Goal: Transaction & Acquisition: Purchase product/service

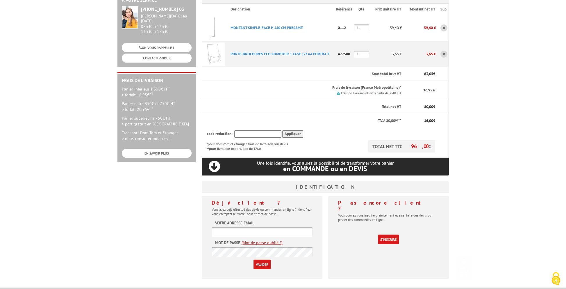
scroll to position [116, 0]
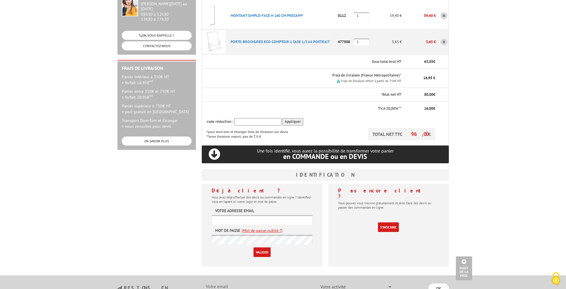
click at [249, 208] on form "Votre adresse email Mot de passe (Mot de passe oublié ?) Valider" at bounding box center [262, 232] width 101 height 49
click at [248, 215] on input "text" at bounding box center [262, 220] width 101 height 10
type input "[EMAIL_ADDRESS][DOMAIN_NAME]"
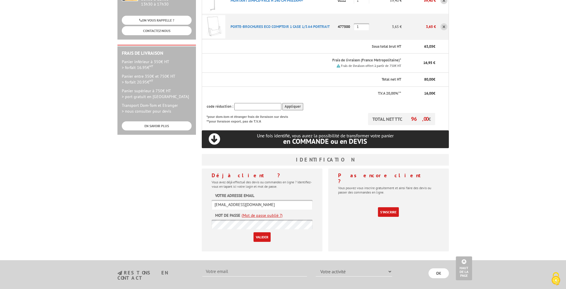
scroll to position [132, 0]
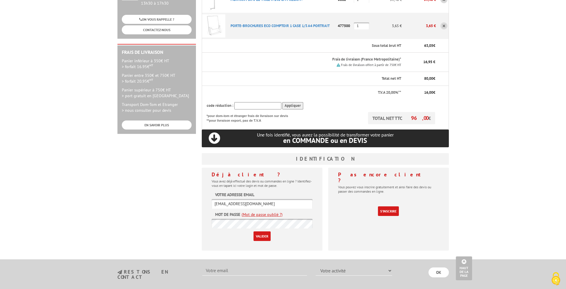
click at [260, 231] on input "Valider" at bounding box center [262, 236] width 17 height 10
drag, startPoint x: 280, startPoint y: 192, endPoint x: 199, endPoint y: 191, distance: 81.1
click at [199, 191] on div "Déjà client ? Vous avez déjà effectué des devis ou commandes en ligne ? Identif…" at bounding box center [262, 210] width 126 height 87
type input "contact@salesse.net"
click at [256, 231] on input "Valider" at bounding box center [262, 236] width 17 height 10
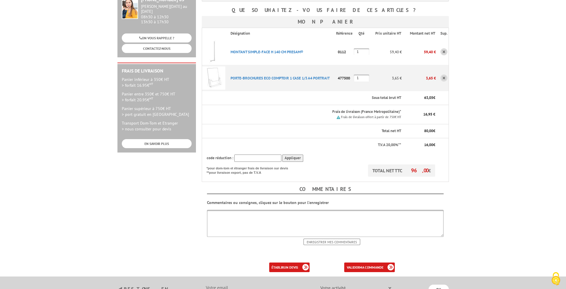
scroll to position [145, 0]
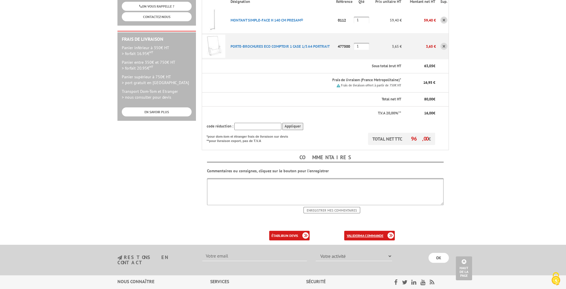
click at [376, 233] on b "ma commande" at bounding box center [371, 235] width 24 height 4
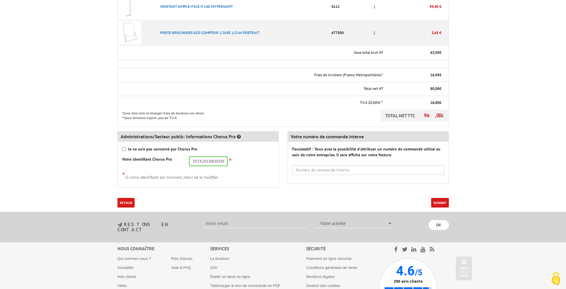
scroll to position [230, 0]
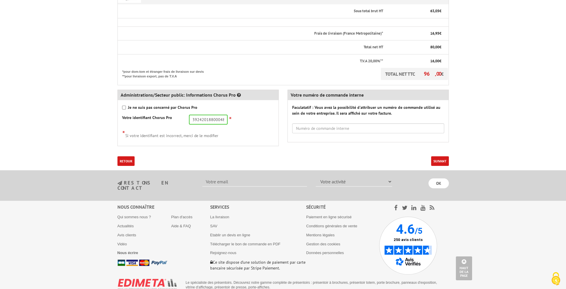
click at [437, 156] on button "Suivant" at bounding box center [440, 161] width 18 height 10
